Goal: Obtain resource: Obtain resource

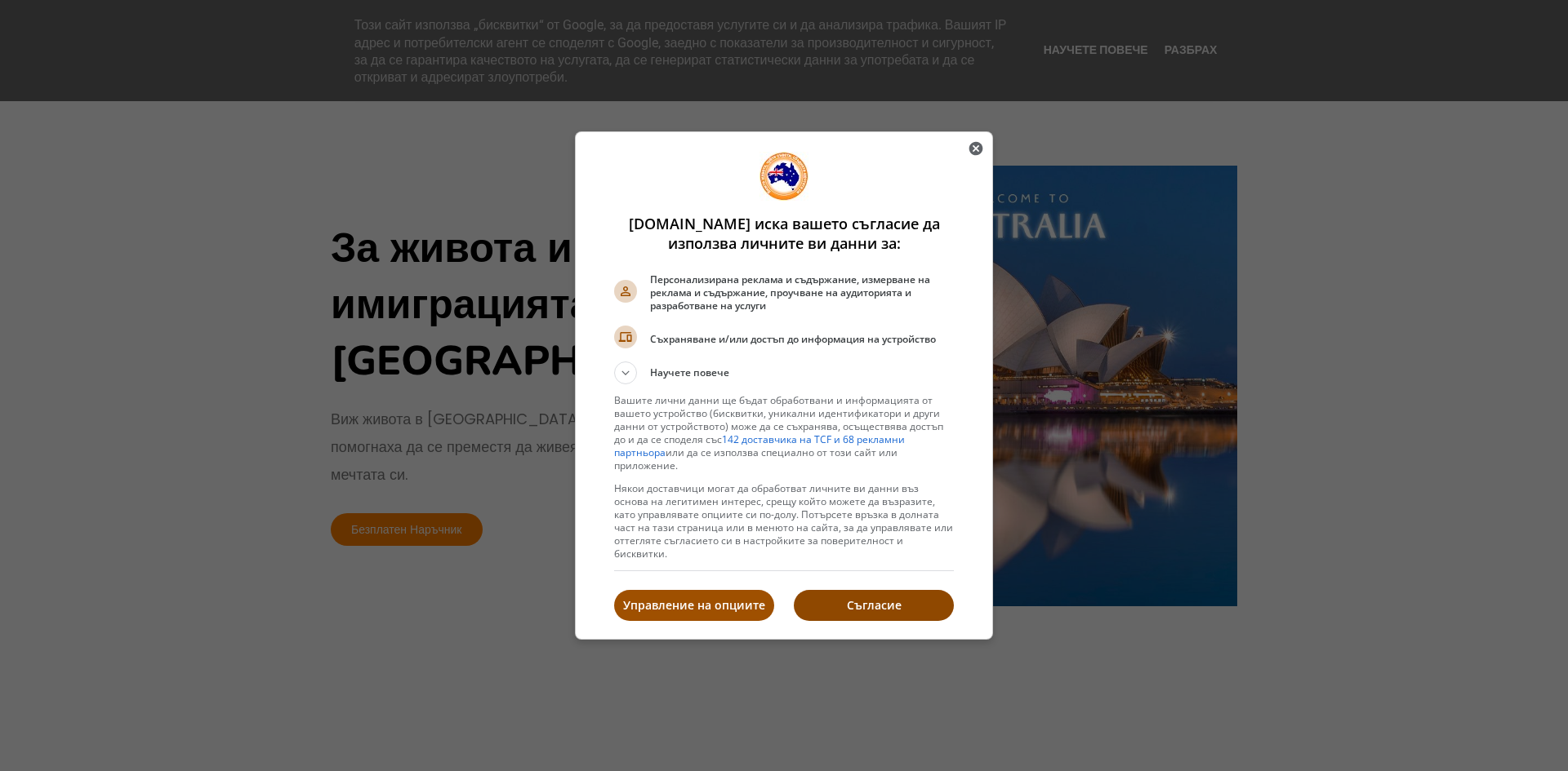
click at [829, 597] on p "Съгласие" at bounding box center [874, 605] width 160 height 17
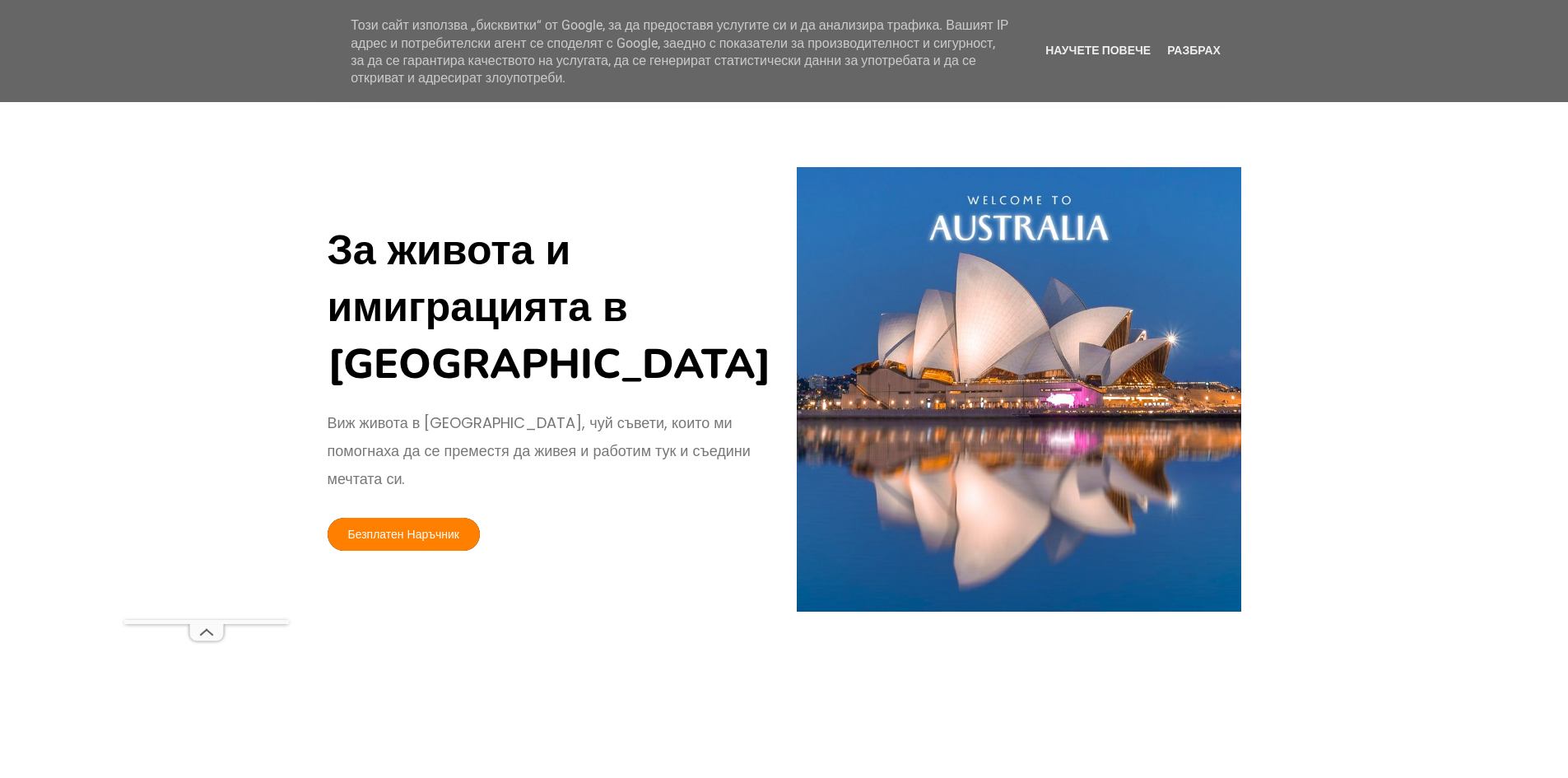
click at [411, 526] on font "Безплатен Наръчник" at bounding box center [405, 534] width 112 height 17
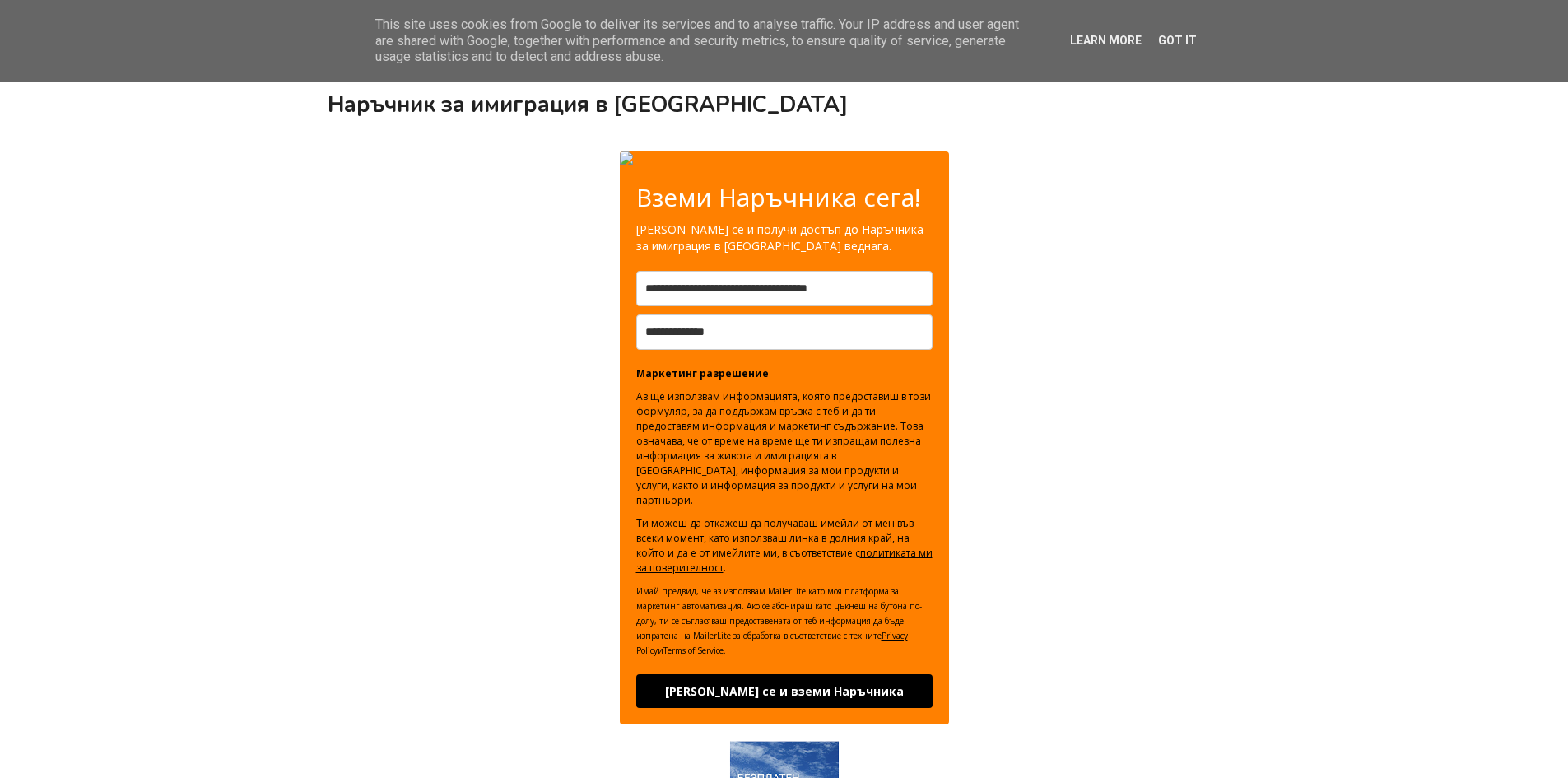
click at [1178, 32] on span "Learn more Got it" at bounding box center [1131, 40] width 144 height 17
click at [1168, 42] on link "Got it" at bounding box center [1177, 39] width 48 height 13
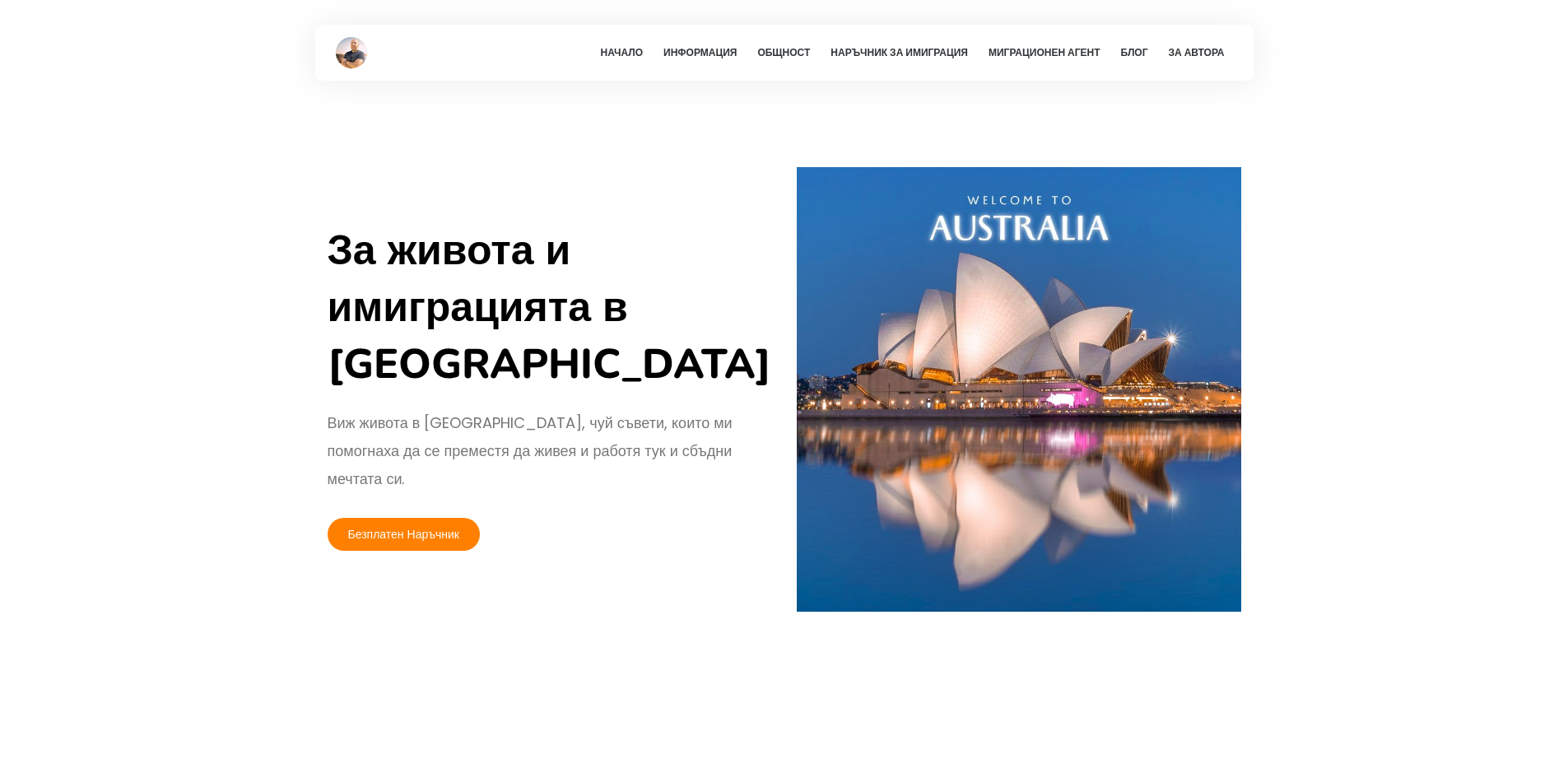
click at [1059, 49] on link "Миграционен агент" at bounding box center [1044, 52] width 128 height 56
